Goal: Task Accomplishment & Management: Complete application form

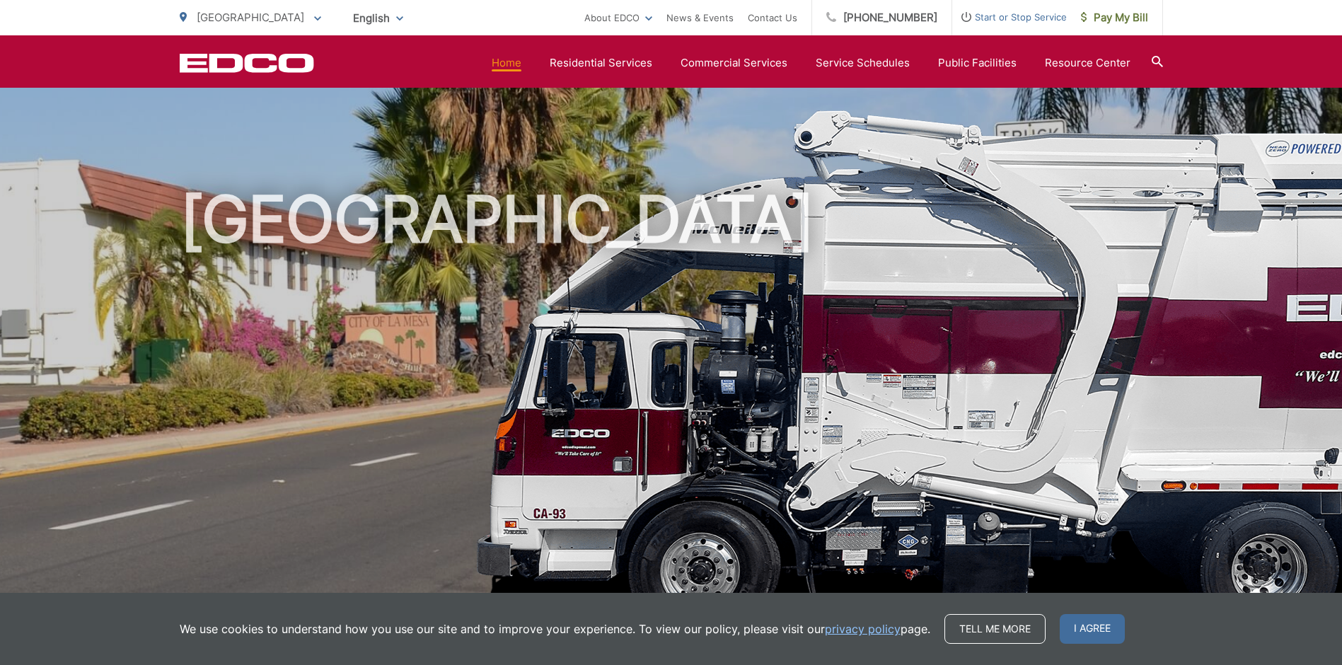
scroll to position [425, 0]
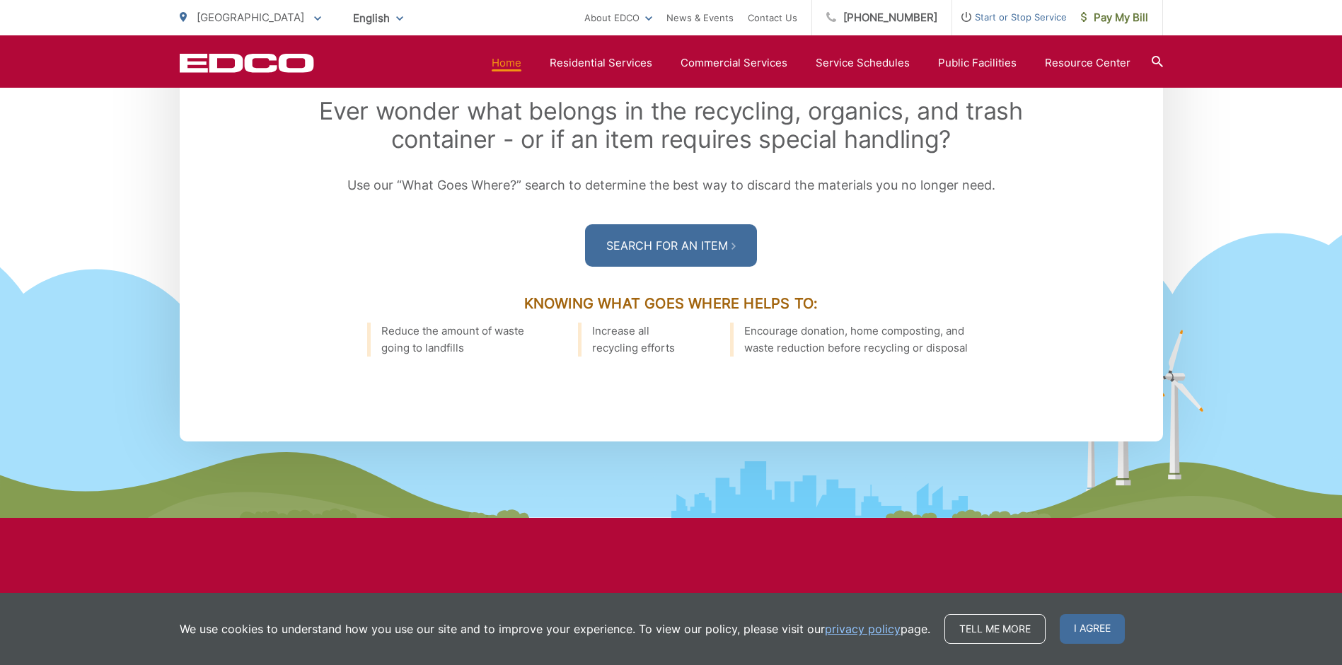
scroll to position [2264, 0]
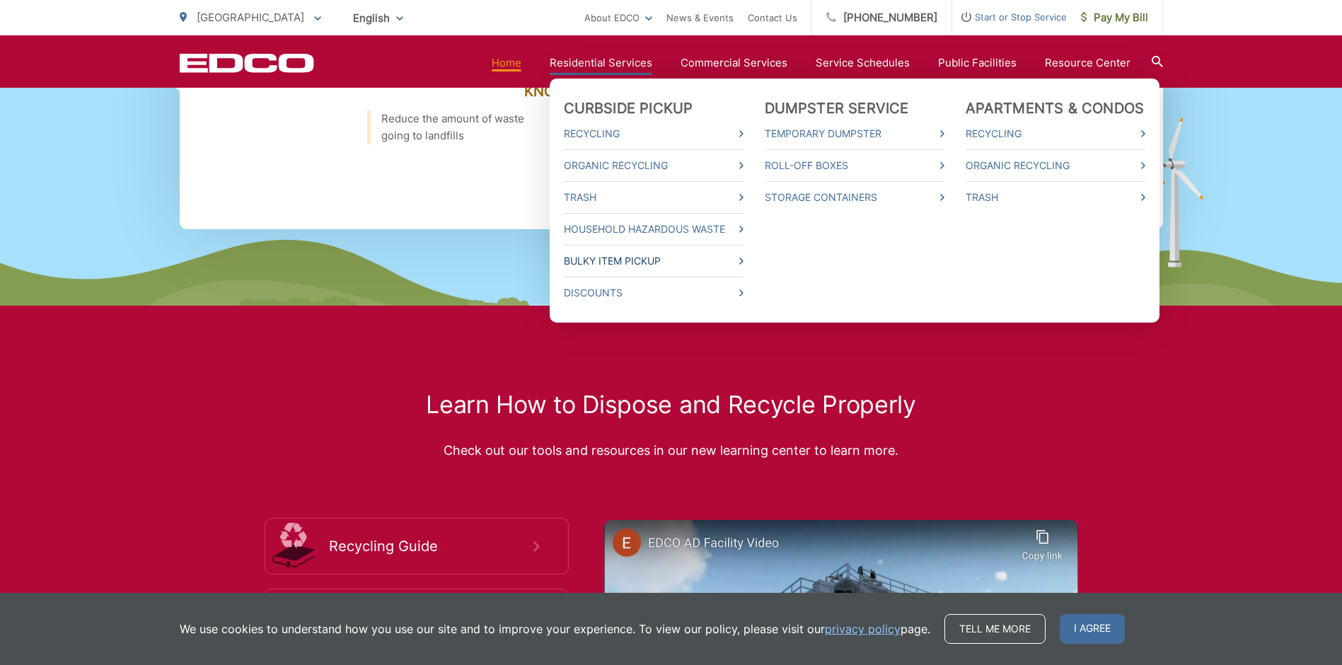
click at [652, 255] on link "Bulky Item Pickup" at bounding box center [654, 261] width 180 height 17
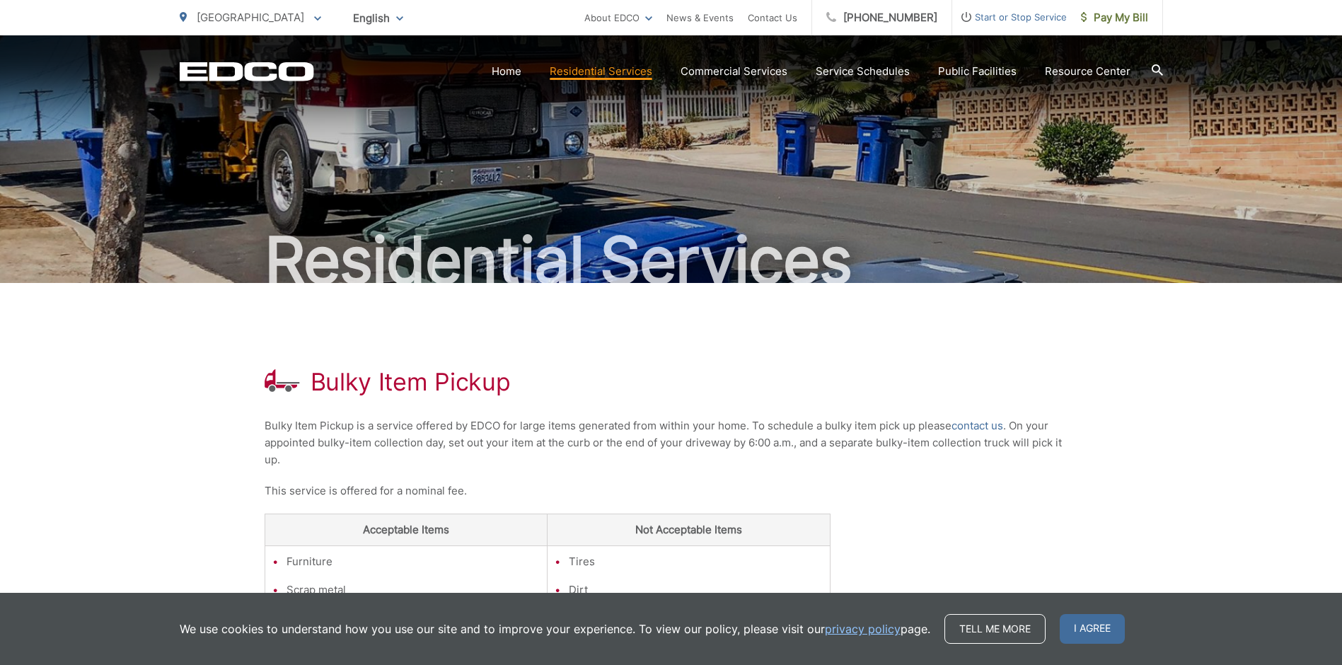
scroll to position [282, 0]
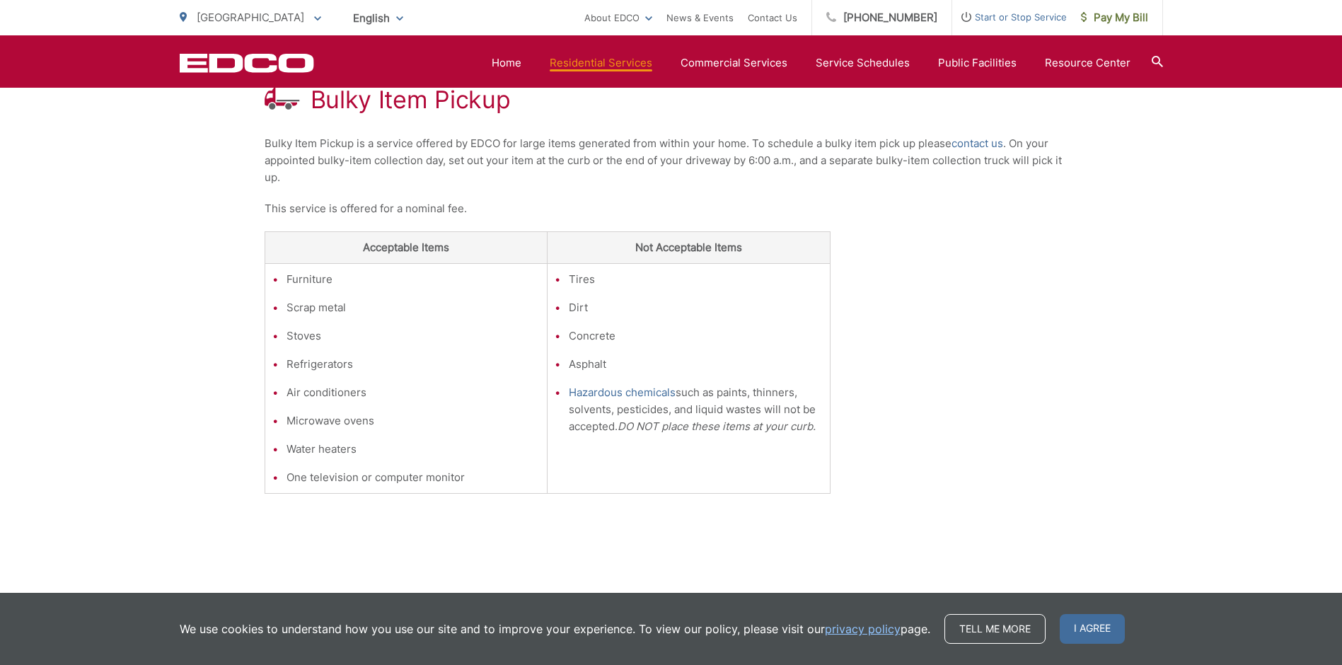
click at [870, 248] on div "Bulky Item Pickup Bulky Item Pickup is a service offered by EDCO for large item…" at bounding box center [672, 299] width 814 height 596
click at [983, 144] on link "contact us" at bounding box center [978, 143] width 52 height 17
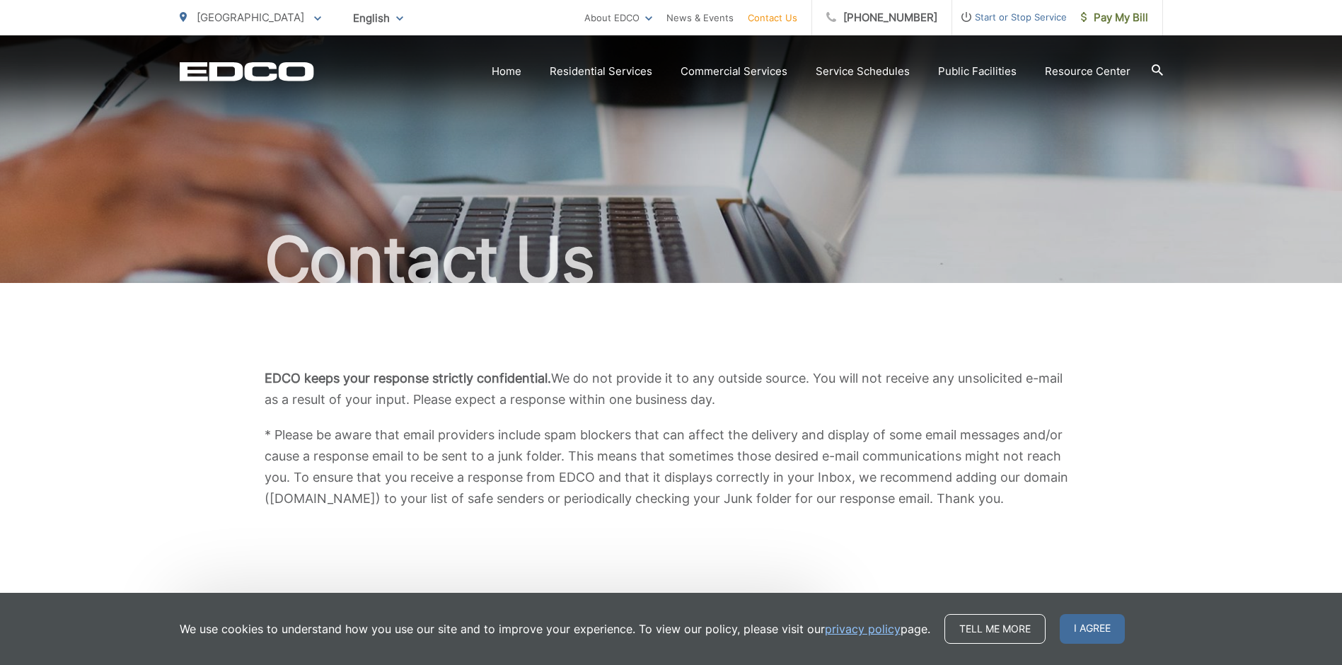
scroll to position [354, 0]
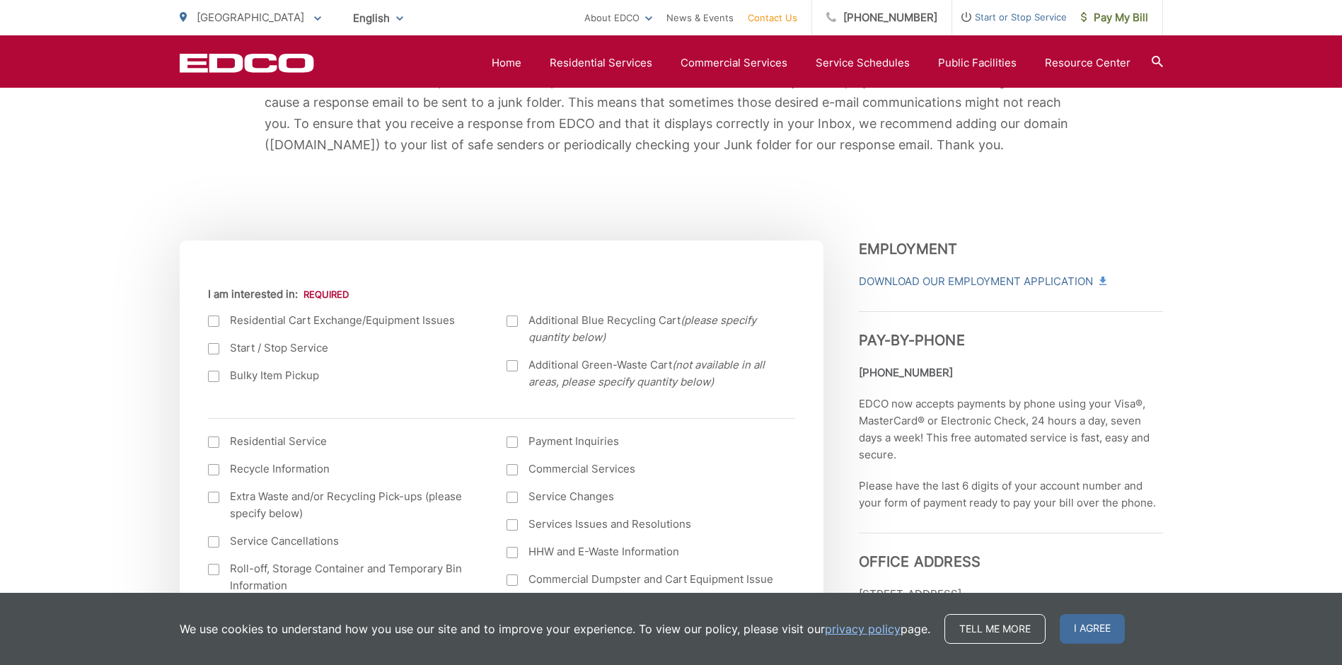
click at [286, 376] on label "Bulky Item Pickup" at bounding box center [343, 375] width 271 height 17
click at [0, 0] on input "Bulky Item Pickup" at bounding box center [0, 0] width 0 height 0
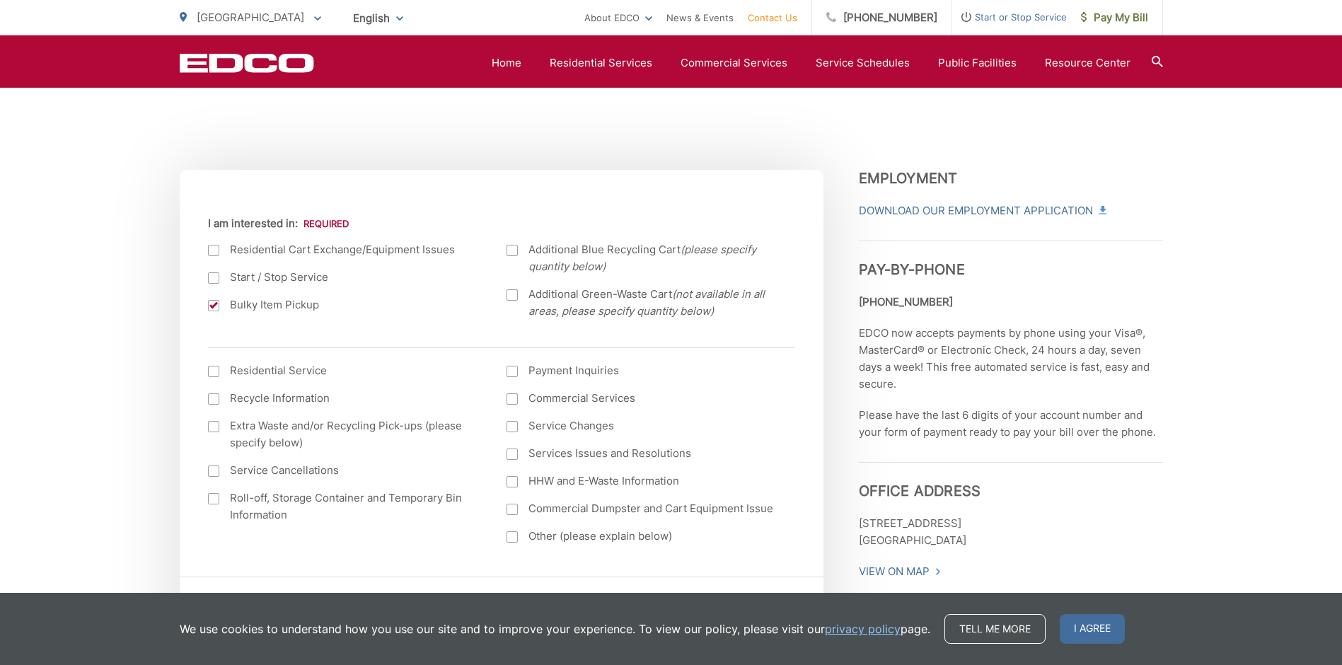
scroll to position [708, 0]
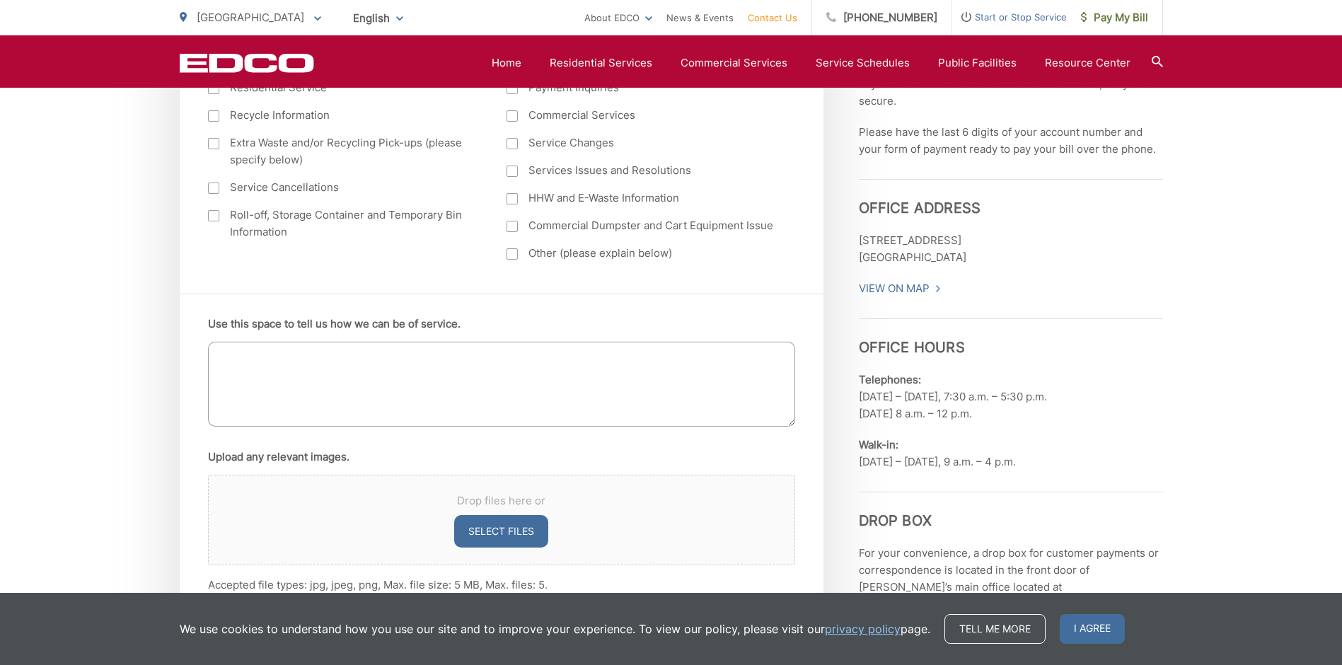
click at [403, 379] on textarea "Use this space to tell us how we can be of service." at bounding box center [501, 384] width 587 height 85
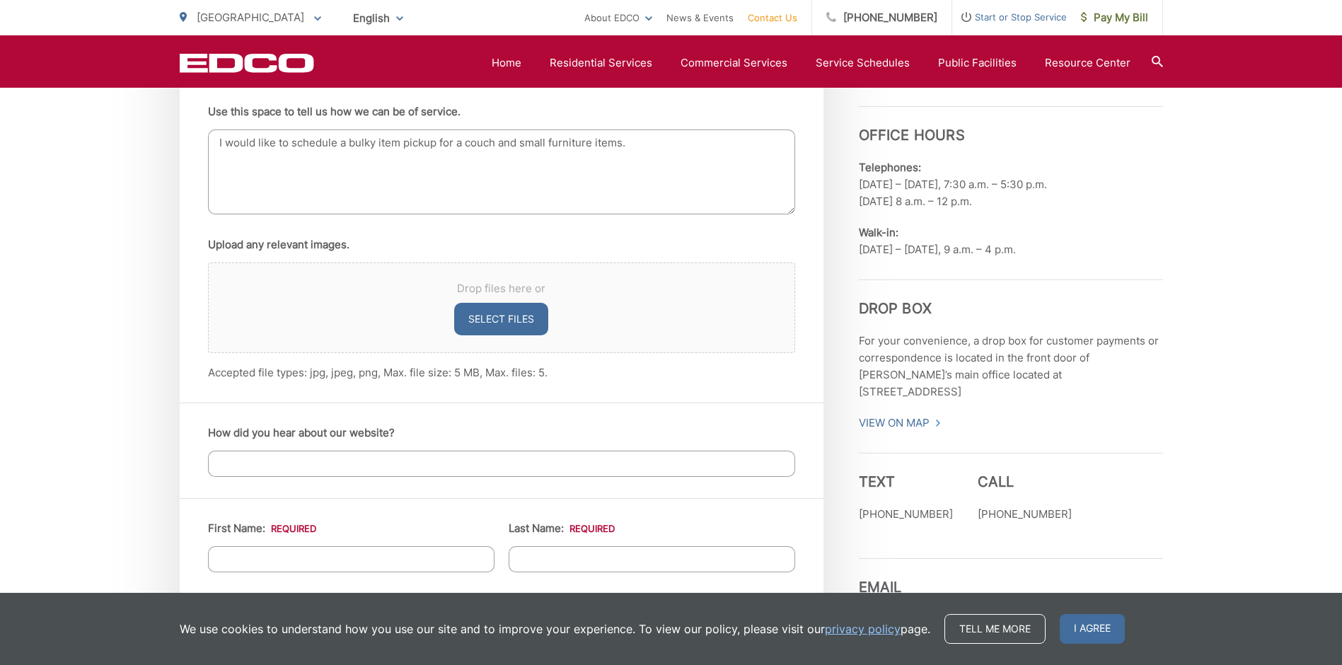
scroll to position [1061, 0]
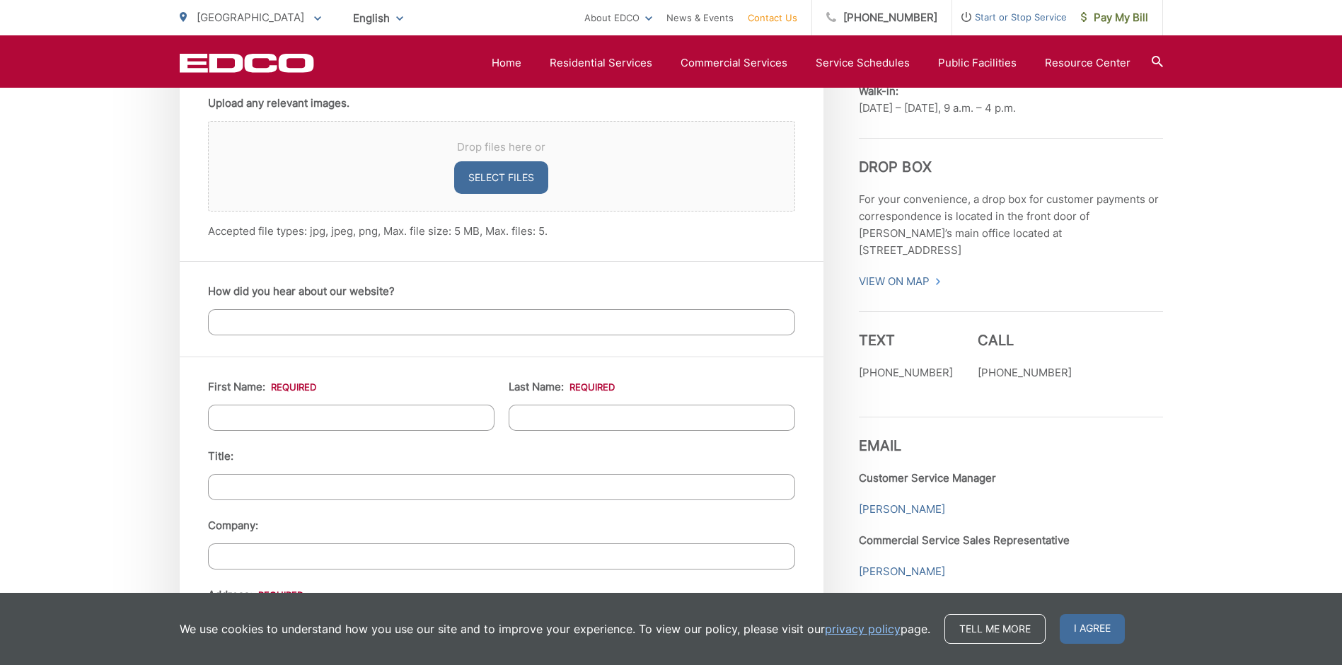
type textarea "I would like to schedule a bulky item pickup for a couch and small furniture it…"
click at [464, 312] on input "How did you hear about our website?" at bounding box center [501, 322] width 587 height 26
click at [414, 417] on input "First Name: *" at bounding box center [351, 418] width 287 height 26
type input "Alexus"
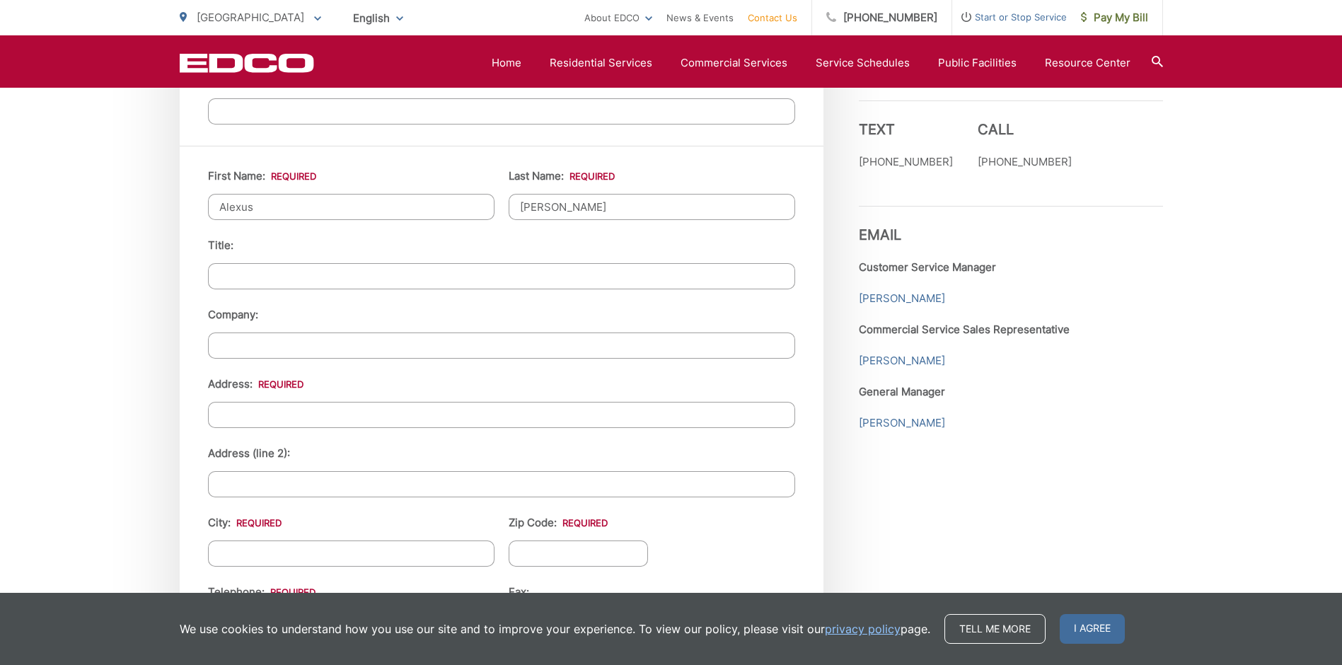
scroll to position [1273, 0]
type input "Severson"
click at [413, 412] on input "Address: *" at bounding box center [501, 414] width 587 height 26
type input "7373 El Cajon Blvd."
click at [430, 551] on input "City: *" at bounding box center [351, 553] width 287 height 26
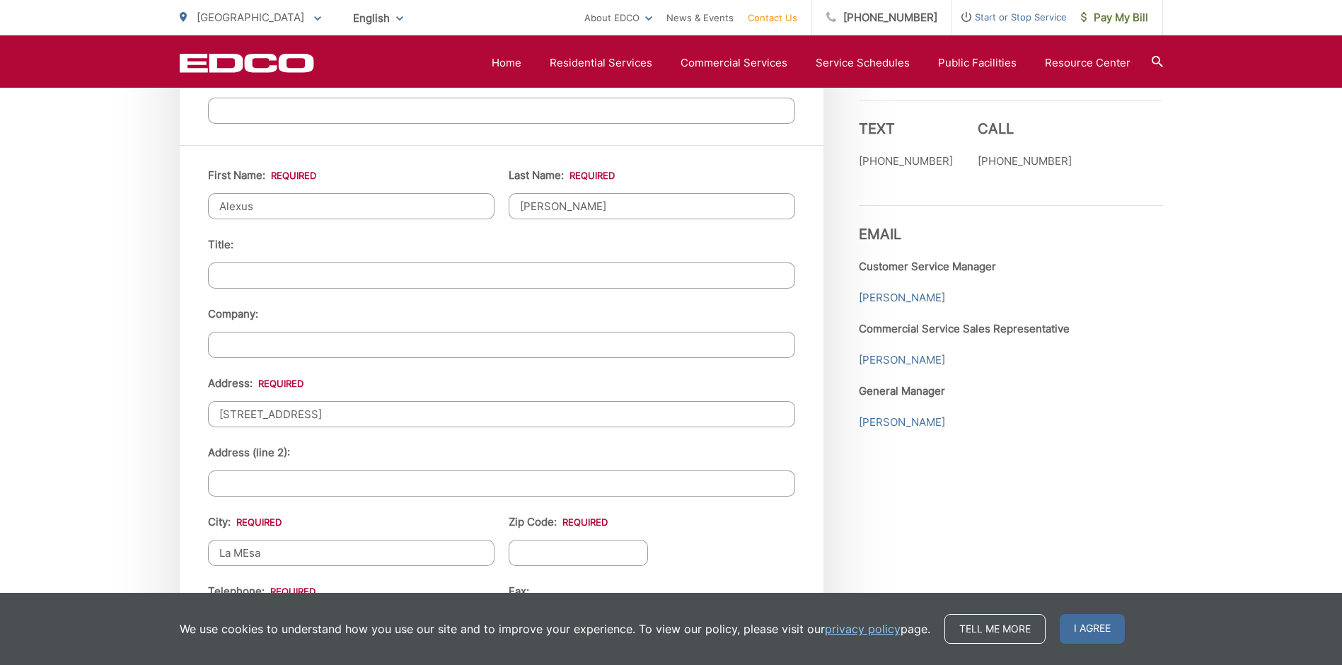
type input "La MEsa"
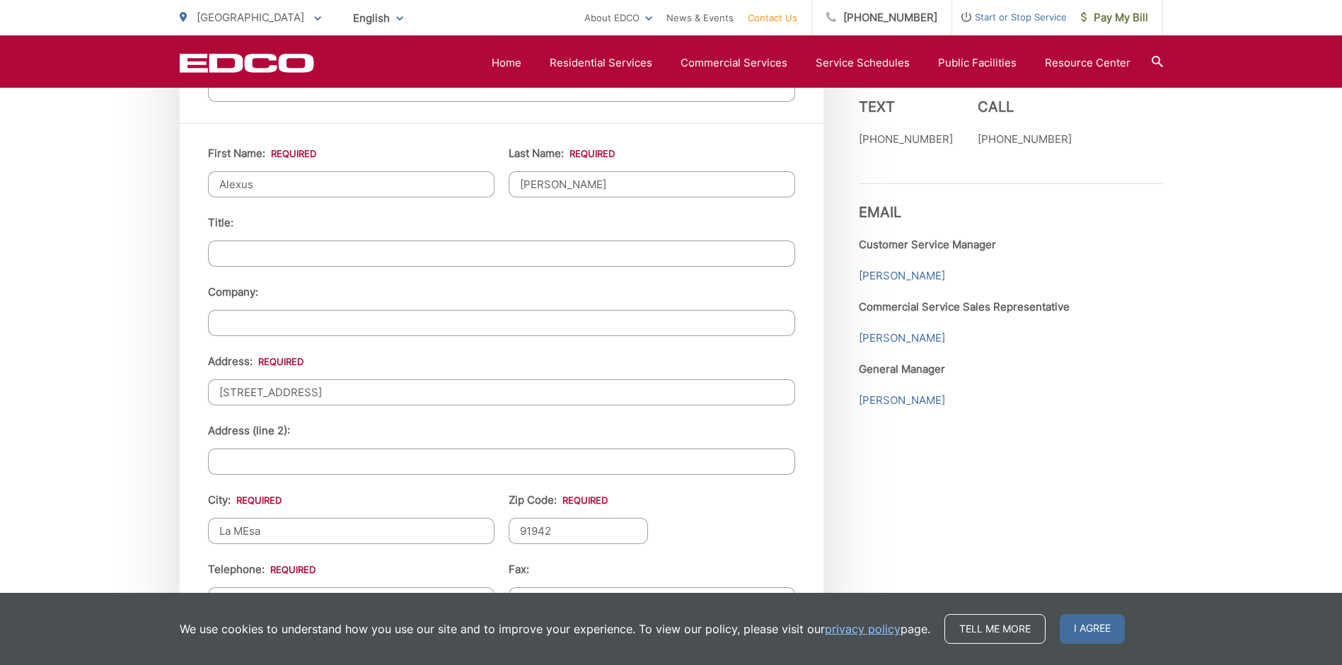
scroll to position [1486, 0]
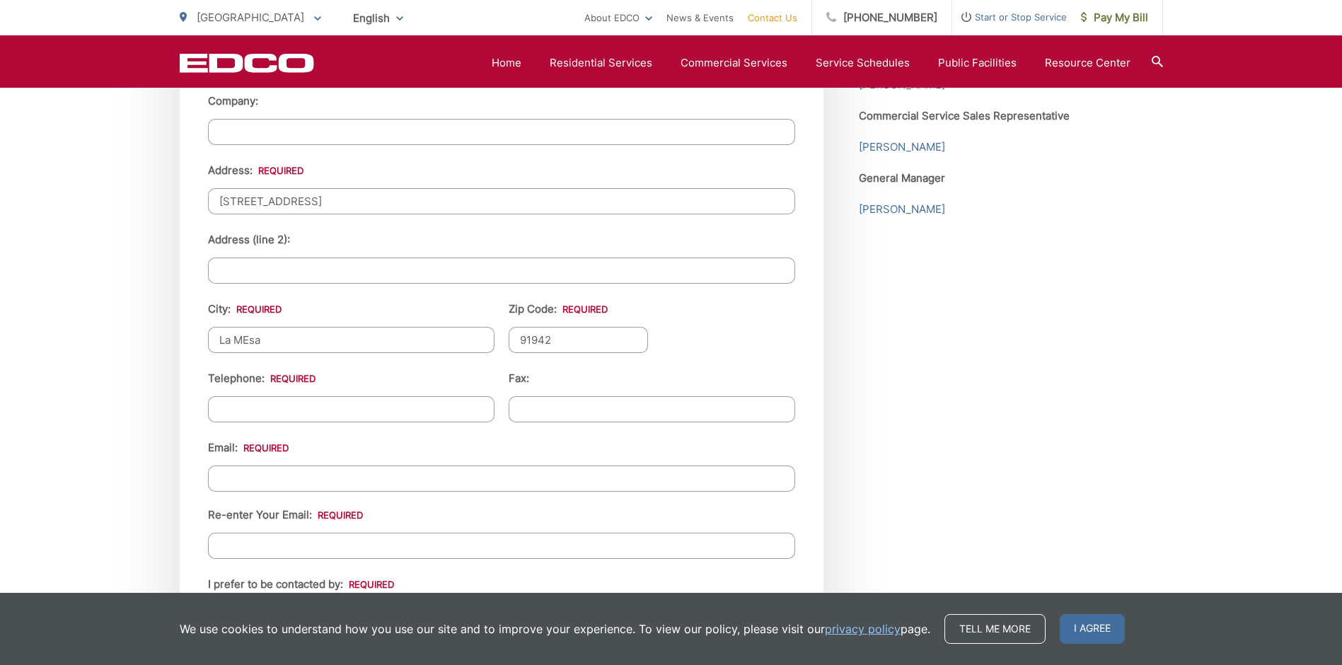
type input "91942"
click at [400, 408] on input "Telephone: *" at bounding box center [351, 409] width 287 height 26
type input "(678) 603-0448"
click at [453, 480] on input "Email *" at bounding box center [501, 479] width 587 height 26
type input "alexusmkt10@gmail.com"
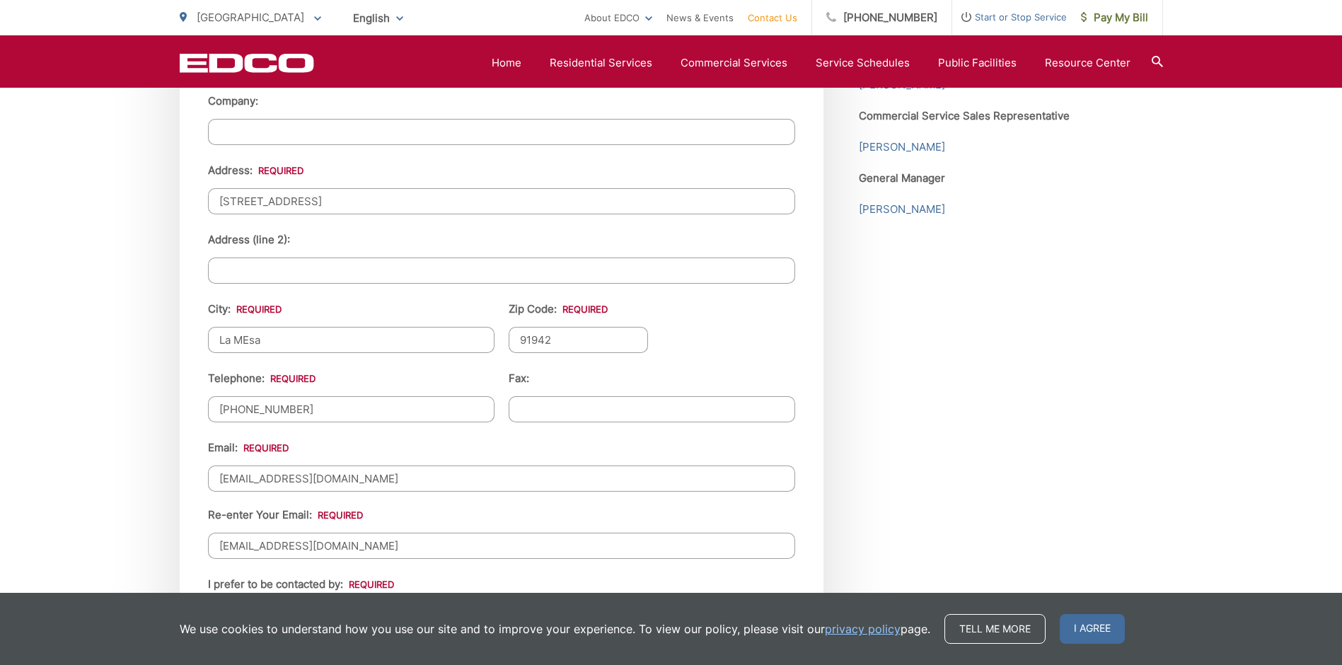
scroll to position [1698, 0]
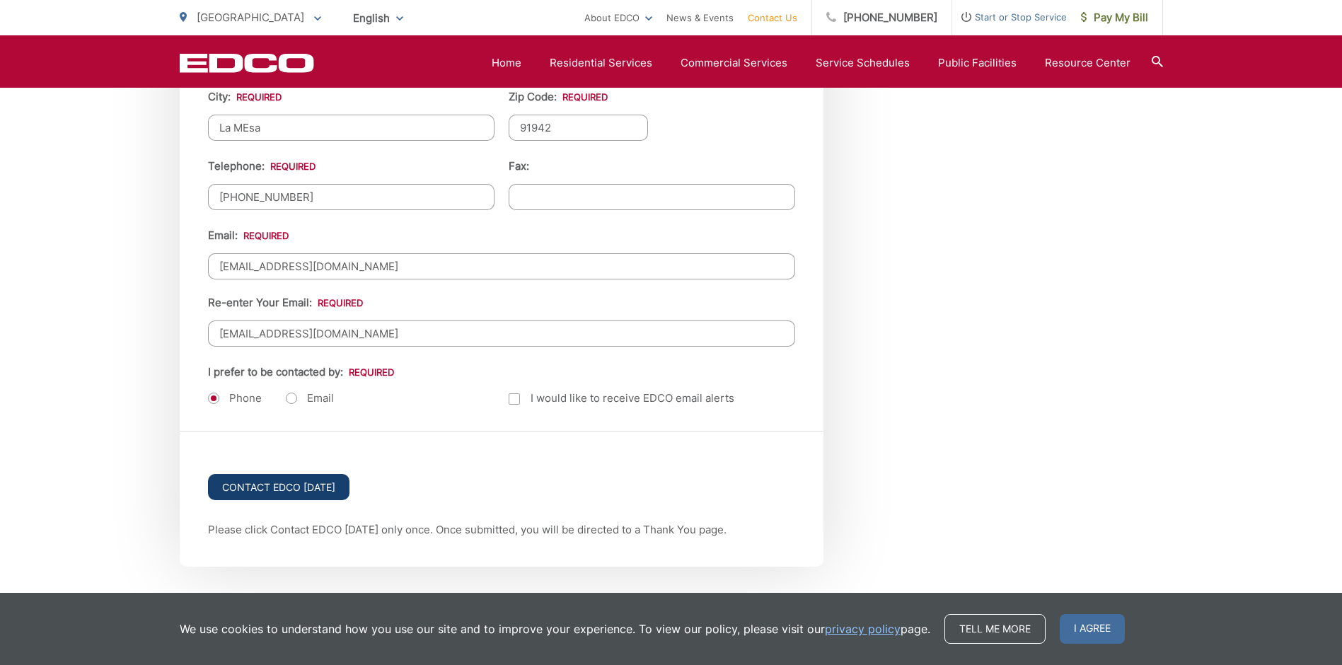
type input "alexusmkt10@gmail.com"
click at [313, 478] on input "Contact EDCO Today" at bounding box center [279, 487] width 142 height 26
